Goal: Task Accomplishment & Management: Use online tool/utility

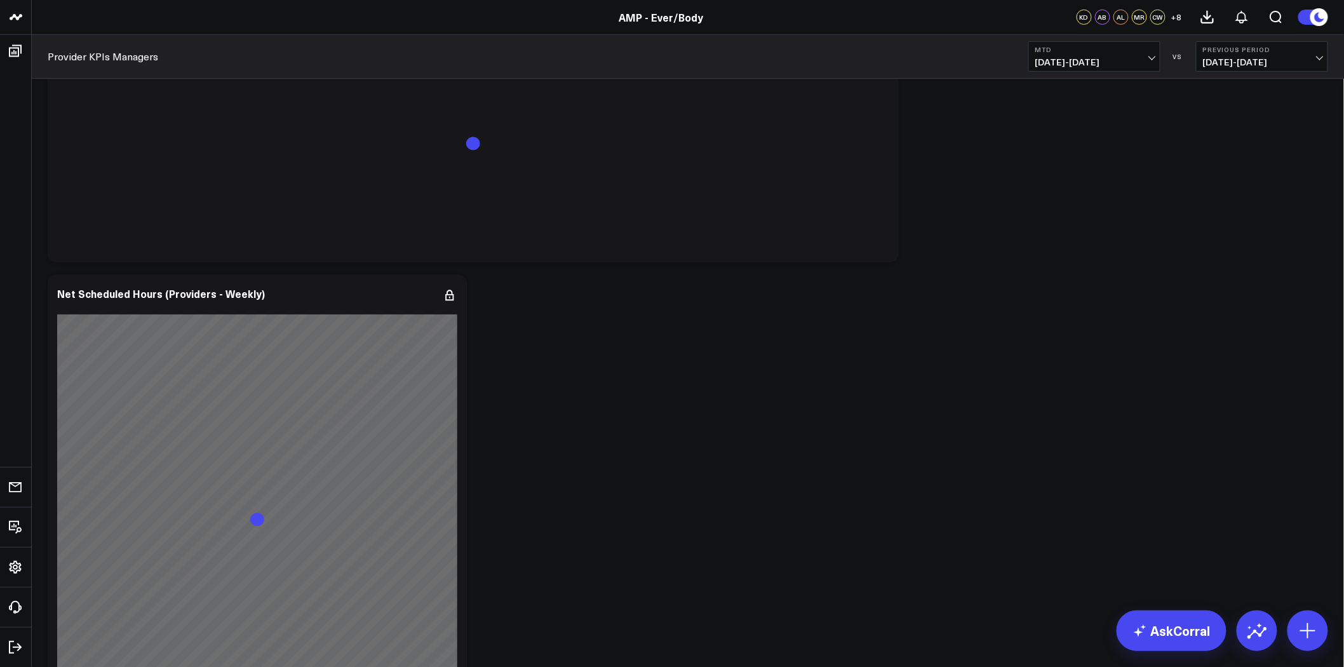
scroll to position [8007, 0]
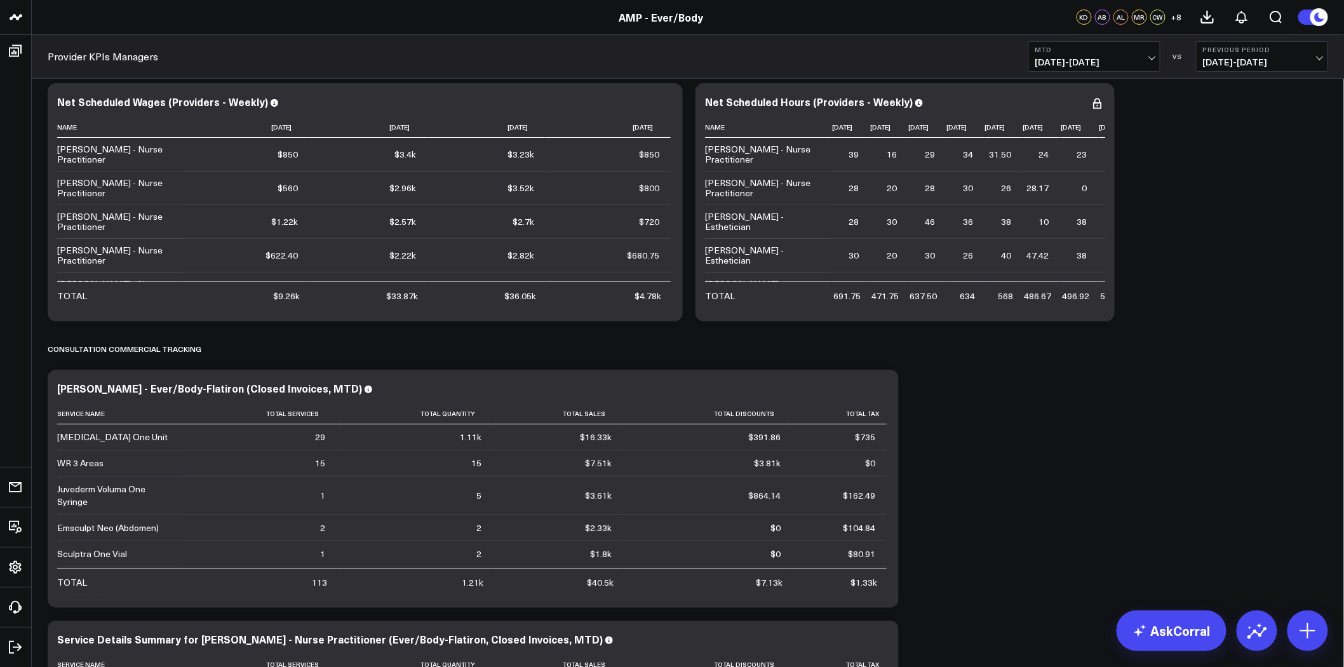
scroll to position [6282, 0]
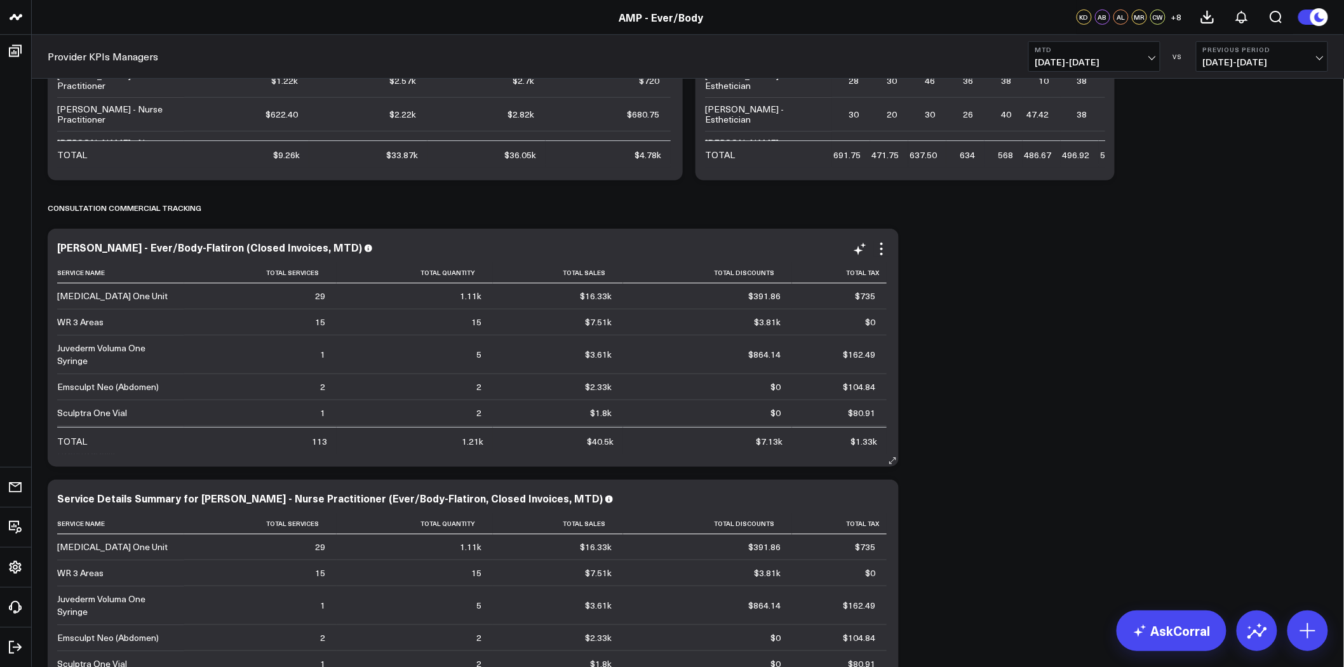
drag, startPoint x: 882, startPoint y: 248, endPoint x: 888, endPoint y: 301, distance: 53.0
click at [882, 248] on icon at bounding box center [882, 249] width 3 height 3
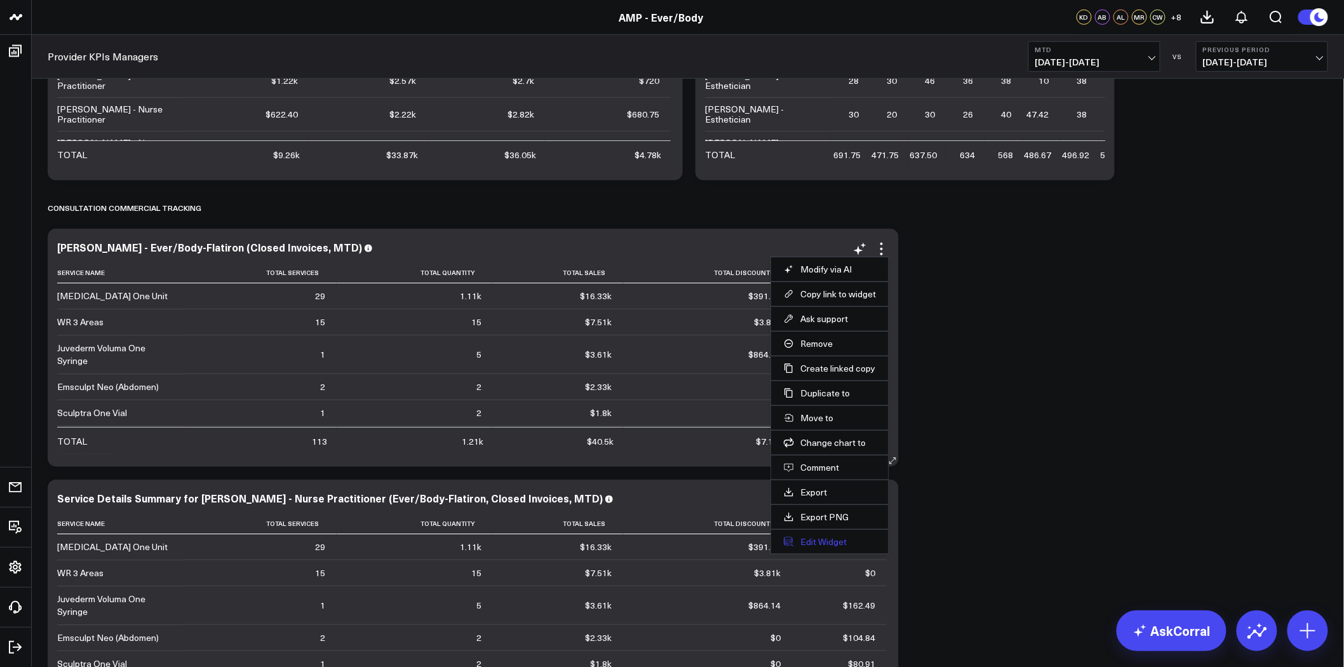
click at [849, 543] on button "Edit Widget" at bounding box center [830, 541] width 92 height 11
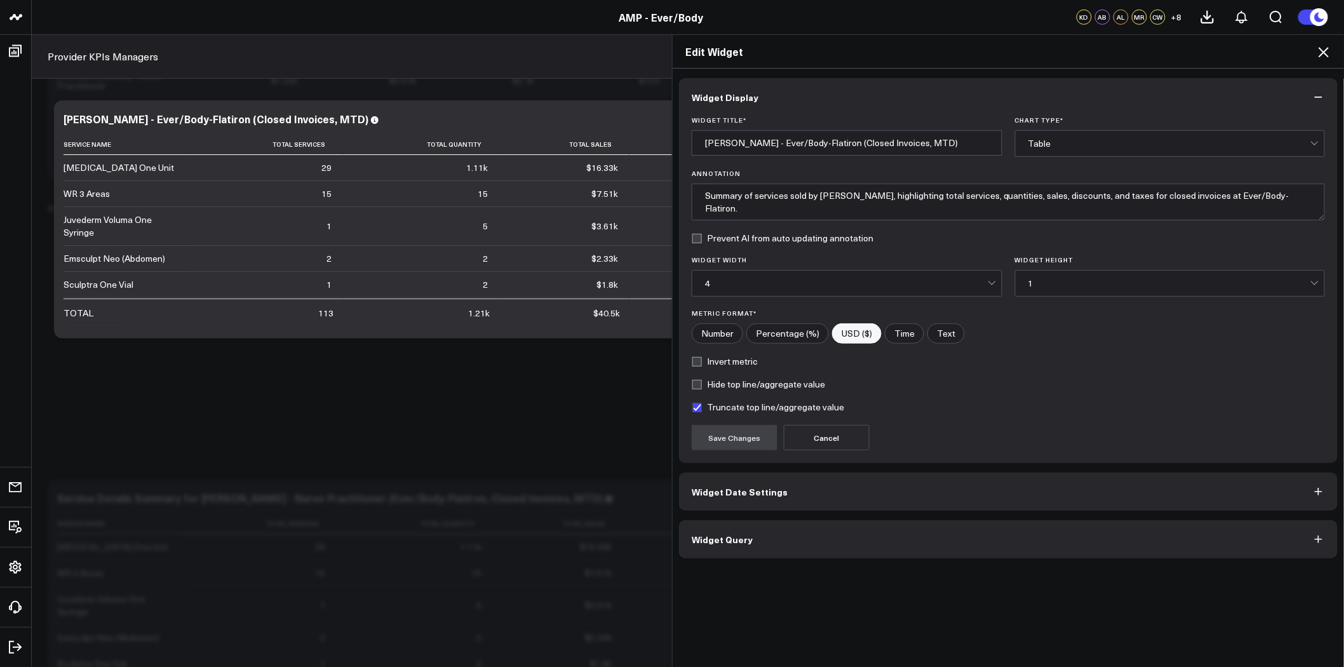
click at [922, 543] on button "Widget Query" at bounding box center [1008, 539] width 659 height 38
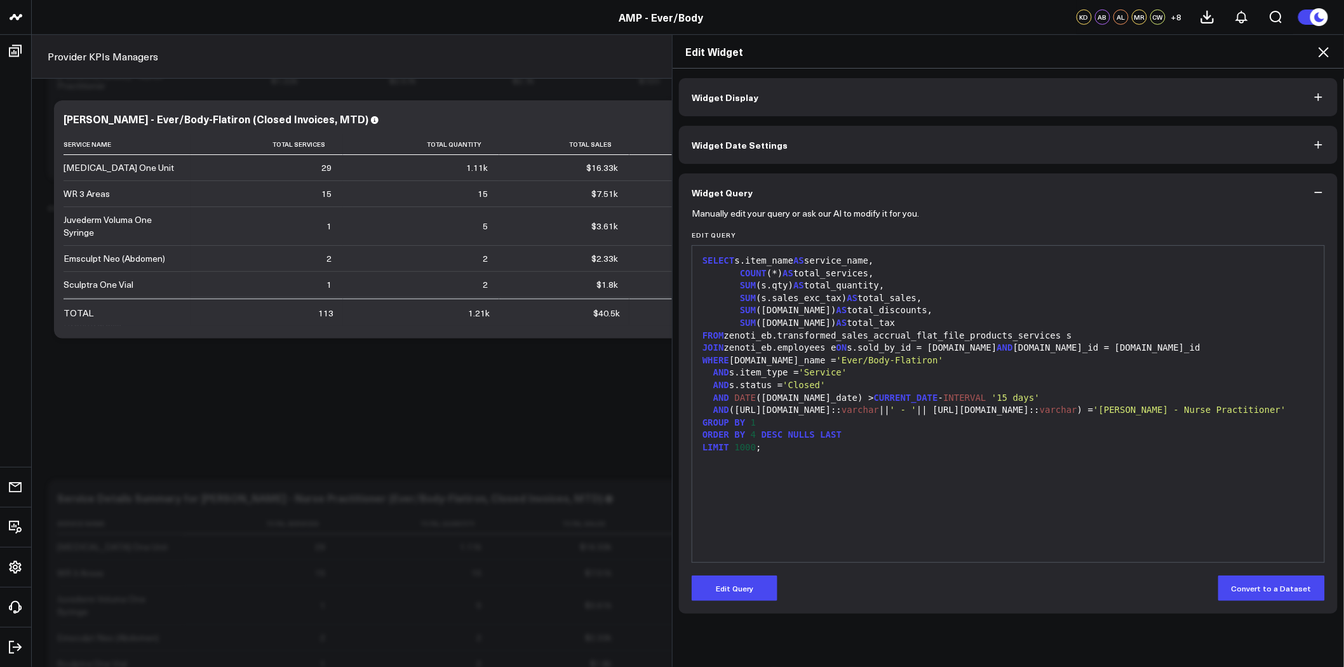
click at [1329, 51] on icon at bounding box center [1323, 51] width 15 height 15
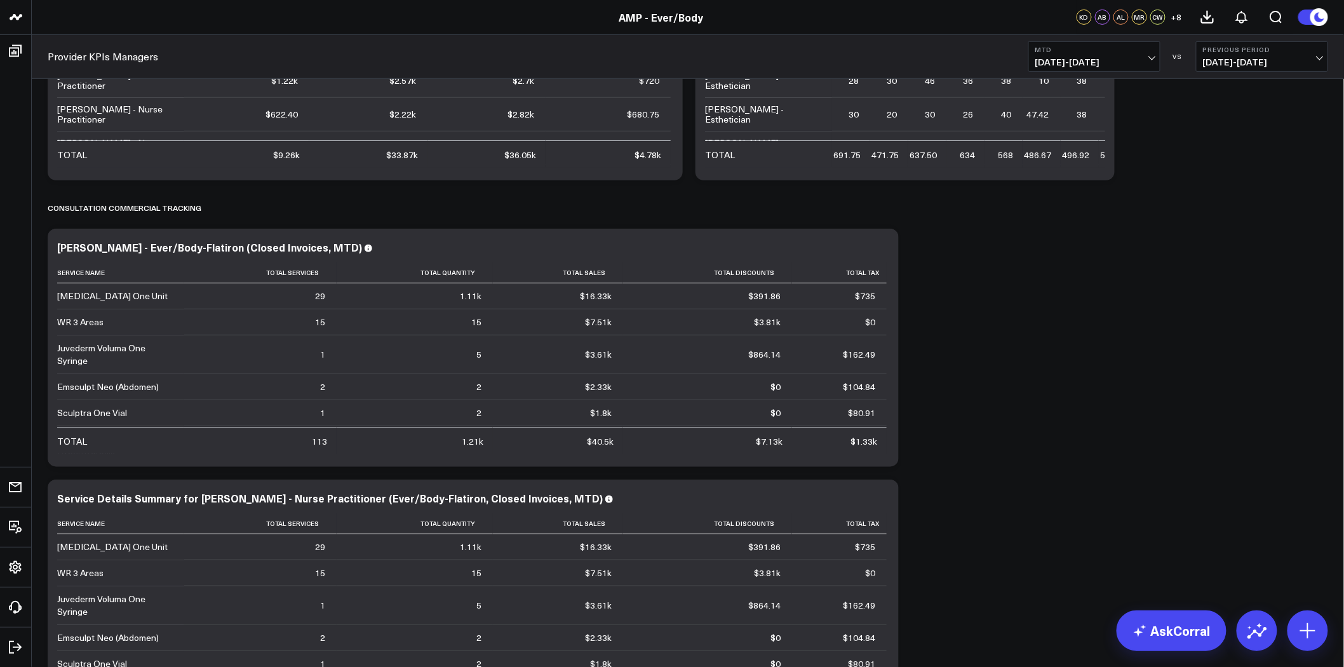
scroll to position [6565, 0]
